Goal: Information Seeking & Learning: Learn about a topic

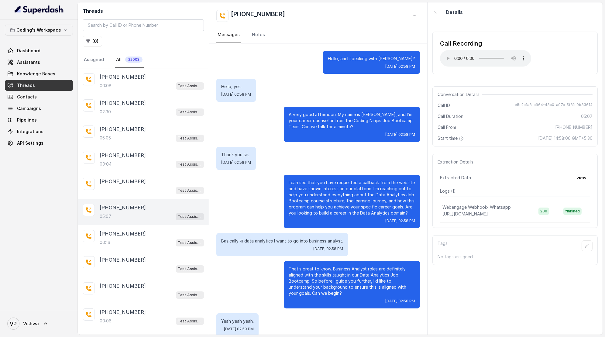
scroll to position [794, 0]
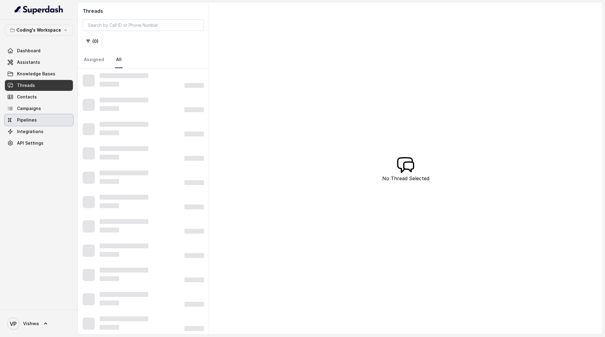
click at [23, 119] on span "Pipelines" at bounding box center [27, 120] width 20 height 6
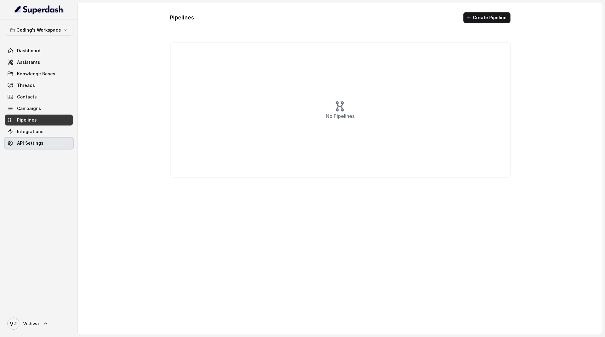
click at [31, 146] on span "API Settings" at bounding box center [30, 143] width 26 height 6
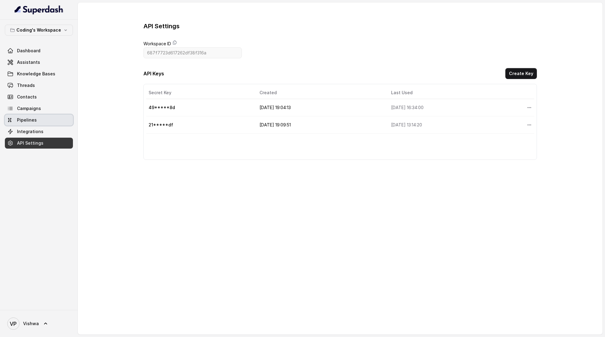
click at [25, 119] on span "Pipelines" at bounding box center [27, 120] width 20 height 6
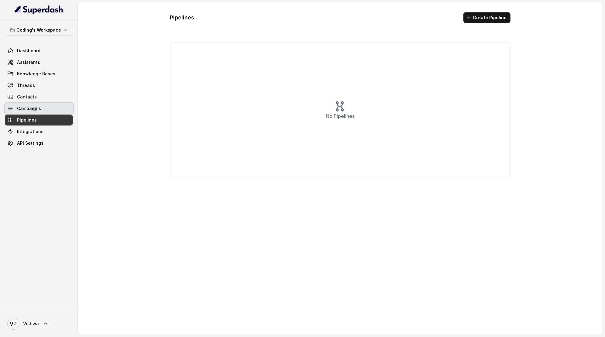
click at [26, 109] on span "Campaigns" at bounding box center [29, 109] width 24 height 6
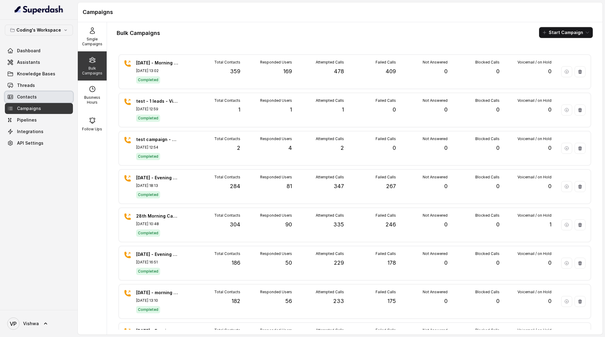
click at [23, 99] on span "Contacts" at bounding box center [27, 97] width 20 height 6
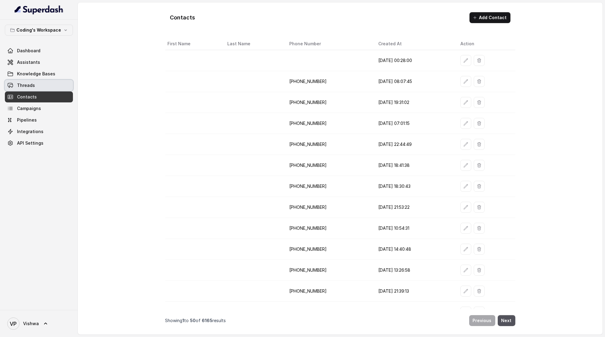
click at [28, 82] on link "Threads" at bounding box center [39, 85] width 68 height 11
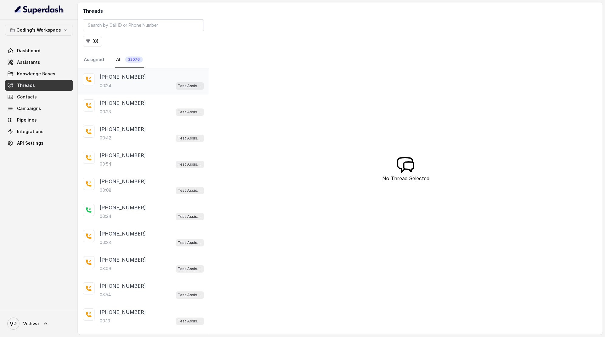
click at [117, 83] on div "00:24 Test Assistant- 2" at bounding box center [152, 86] width 104 height 8
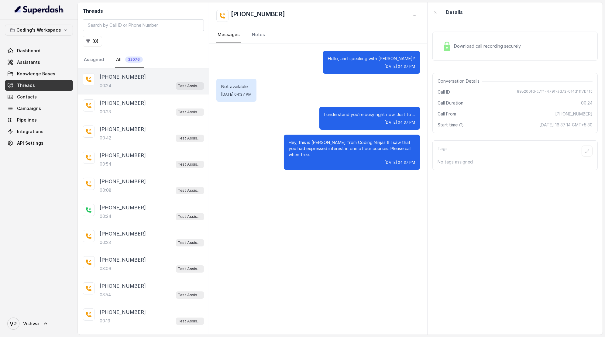
click at [499, 47] on span "Download call recording securely" at bounding box center [488, 46] width 69 height 6
click at [478, 47] on span "Download call recording securely" at bounding box center [488, 46] width 69 height 6
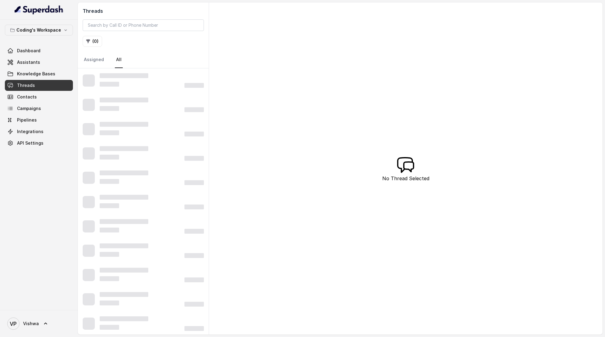
scroll to position [9, 0]
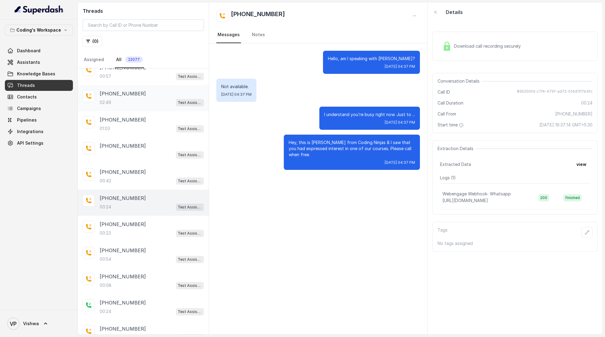
click at [126, 99] on div "02:49 Test Assistant- 2" at bounding box center [152, 103] width 104 height 8
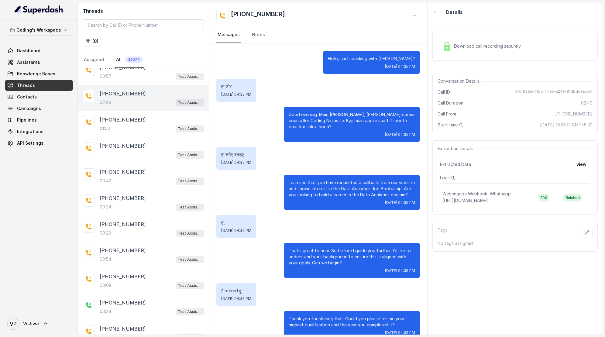
scroll to position [637, 0]
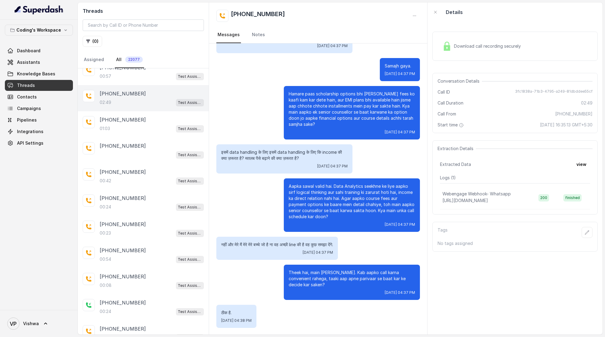
click at [502, 43] on span "Download call recording securely" at bounding box center [488, 46] width 69 height 6
click at [122, 119] on p "+919588467963" at bounding box center [123, 119] width 46 height 7
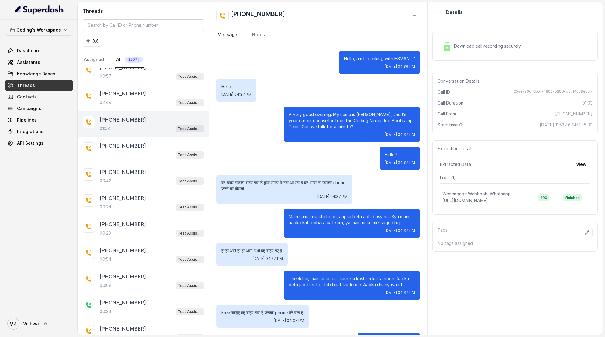
scroll to position [28, 0]
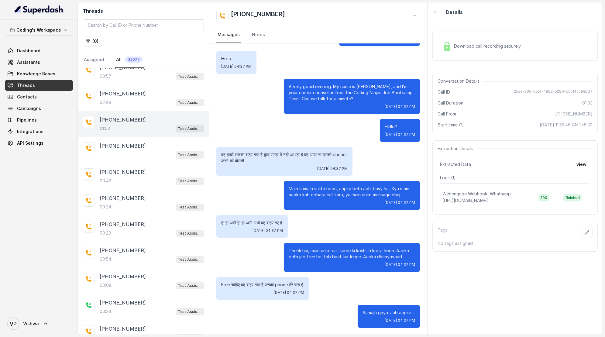
click at [477, 42] on div "Download call recording securely" at bounding box center [481, 46] width 83 height 14
click at [120, 203] on div "00:24 Test Assistant- 2" at bounding box center [152, 207] width 104 height 8
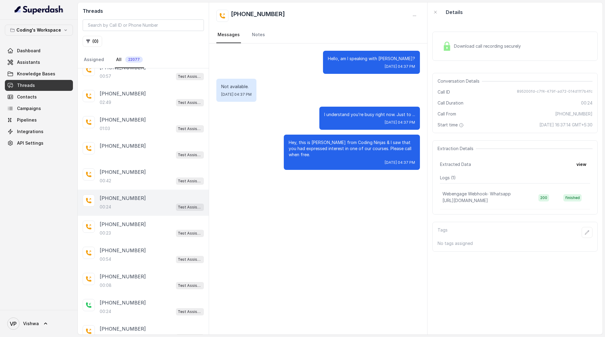
click at [500, 49] on span "Download call recording securely" at bounding box center [488, 46] width 69 height 6
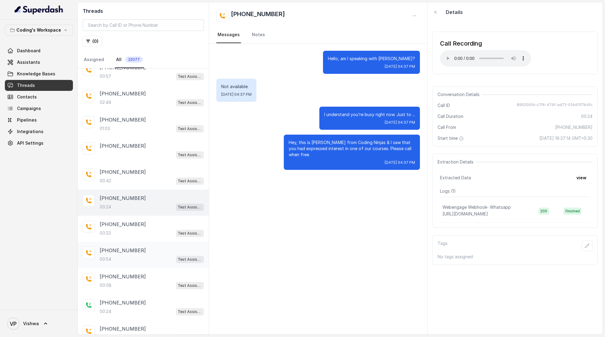
click at [125, 256] on div "00:54 Test Assistant- 2" at bounding box center [152, 259] width 104 height 8
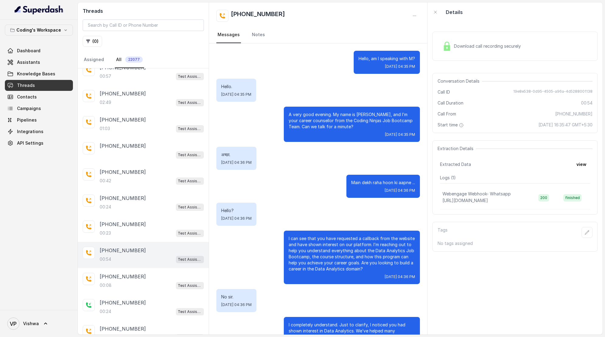
scroll to position [37, 0]
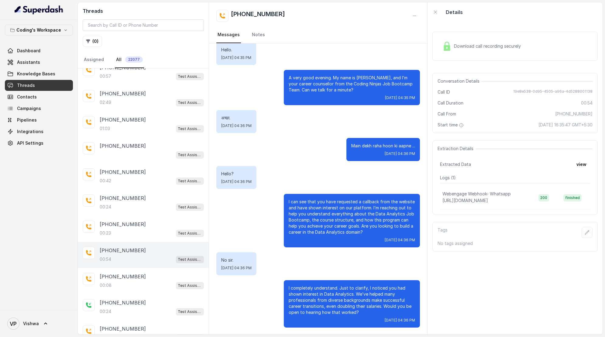
click at [486, 44] on span "Download call recording securely" at bounding box center [488, 46] width 69 height 6
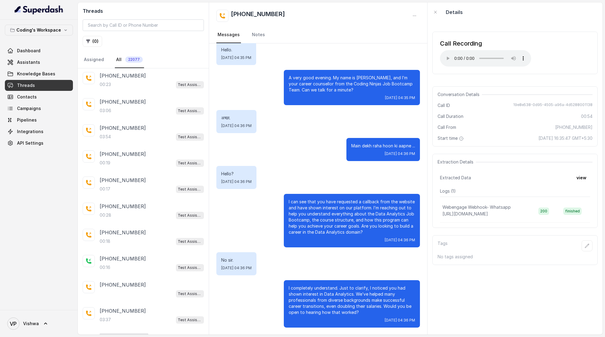
scroll to position [263, 0]
click at [122, 237] on div "00:18 Test Assistant- 2" at bounding box center [152, 241] width 104 height 8
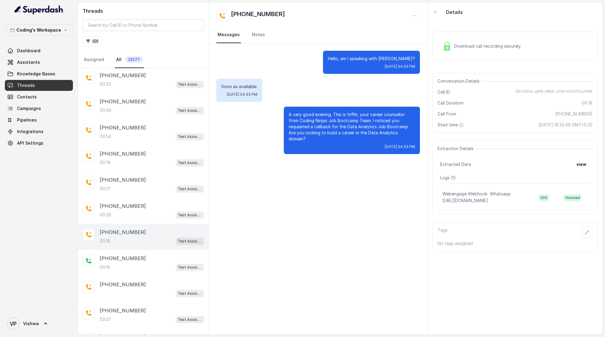
click at [470, 49] on span "Download call recording securely" at bounding box center [488, 46] width 69 height 6
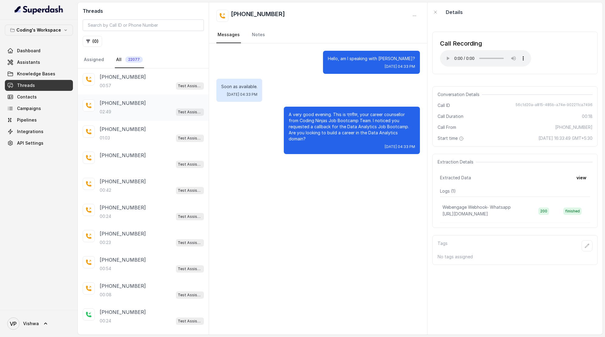
click at [126, 106] on div "+918130664542 02:49 Test Assistant- 2" at bounding box center [152, 107] width 104 height 16
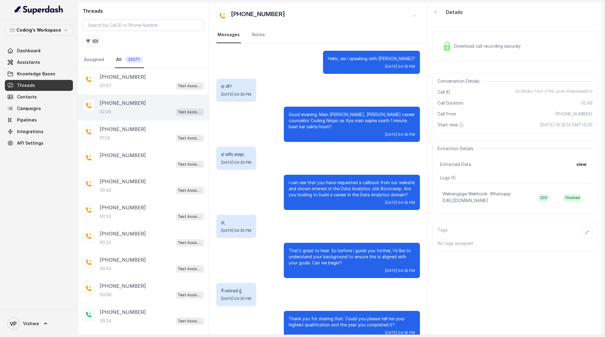
scroll to position [637, 0]
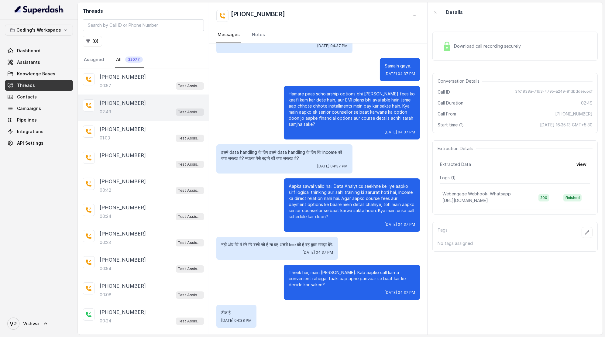
click at [472, 47] on span "Download call recording securely" at bounding box center [488, 46] width 69 height 6
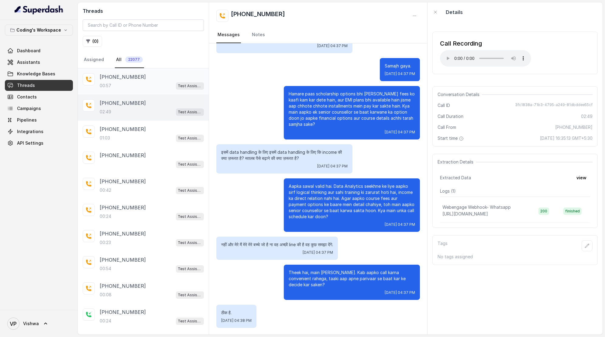
click at [133, 80] on div "+919480214558 00:57 Test Assistant- 2" at bounding box center [152, 81] width 104 height 16
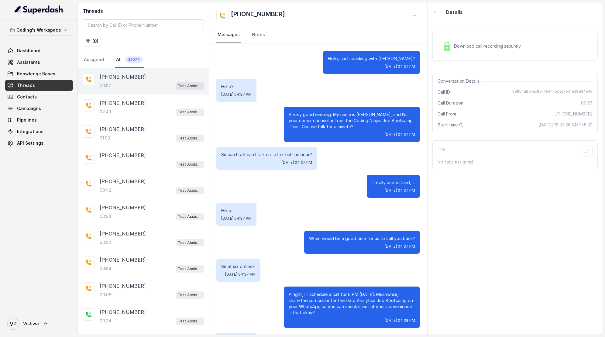
scroll to position [118, 0]
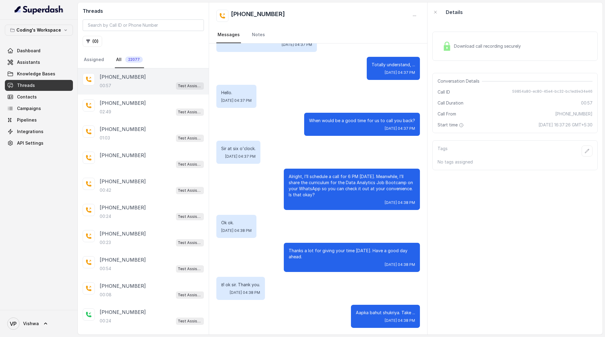
click at [494, 39] on div "Download call recording securely" at bounding box center [481, 46] width 83 height 14
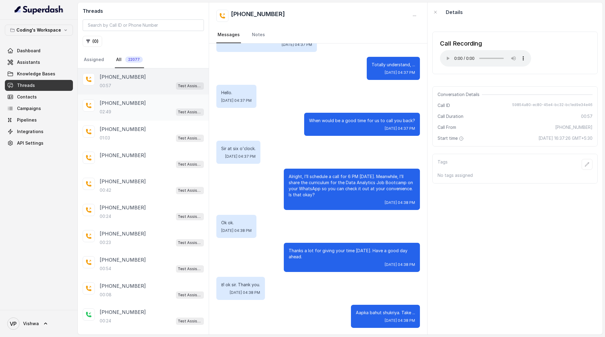
click at [139, 112] on div "02:49 Test Assistant- 2" at bounding box center [152, 112] width 104 height 8
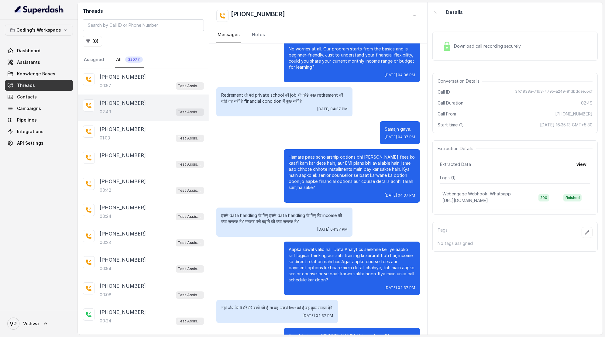
scroll to position [577, 0]
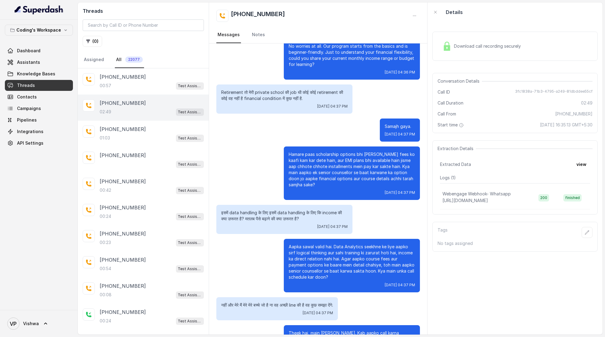
click at [326, 90] on p "Retirement तो मेरी private school की job थी कोई कोई retirement की कोई वह नहीं ह…" at bounding box center [284, 95] width 127 height 12
click at [315, 90] on p "Retirement तो मेरी private school की job थी कोई कोई retirement की कोई वह नहीं ह…" at bounding box center [284, 95] width 127 height 12
click at [329, 89] on p "Retirement तो मेरी private school की job थी कोई कोई retirement की कोई वह नहीं ह…" at bounding box center [284, 95] width 127 height 12
